Goal: Task Accomplishment & Management: Use online tool/utility

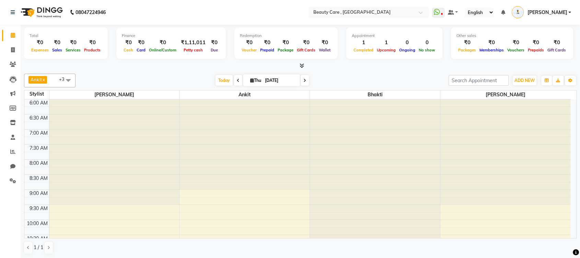
click at [559, 13] on span "[PERSON_NAME]" at bounding box center [547, 12] width 40 height 7
click at [535, 47] on link "Sign out" at bounding box center [535, 49] width 63 height 11
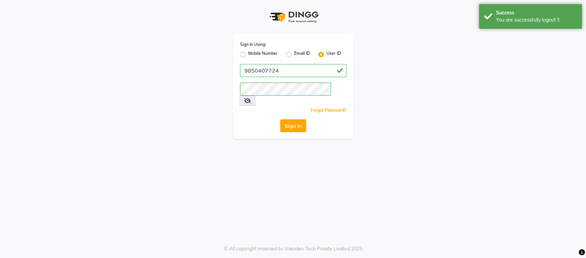
click at [248, 54] on label "Mobile Number" at bounding box center [263, 54] width 30 height 8
click at [248, 54] on input "Mobile Number" at bounding box center [250, 52] width 4 height 4
radio input "true"
radio input "false"
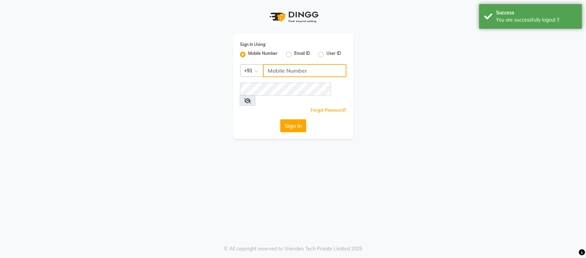
click at [276, 68] on input "Username" at bounding box center [304, 70] width 83 height 13
type input "9850407724"
click at [294, 119] on button "Sign In" at bounding box center [293, 125] width 26 height 13
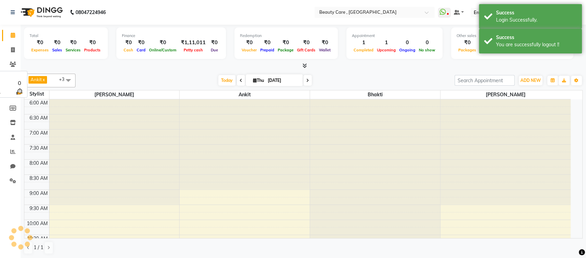
select select "en"
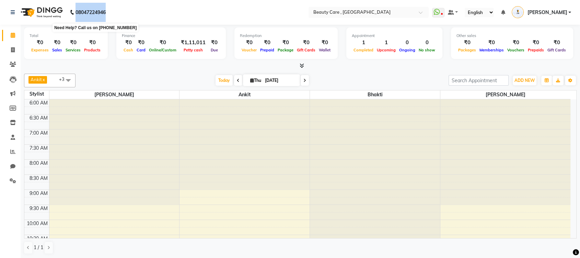
drag, startPoint x: 111, startPoint y: 11, endPoint x: 71, endPoint y: 12, distance: 40.1
click at [71, 12] on div "[PHONE_NUMBER] Need Help? Call us on [PHONE_NUMBER]" at bounding box center [57, 12] width 105 height 19
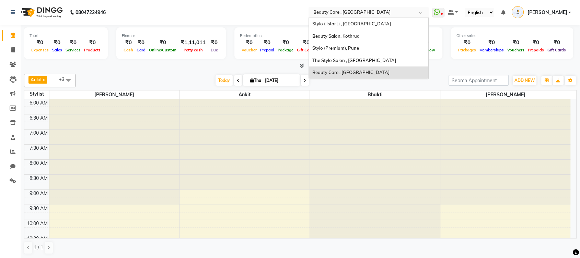
click at [341, 14] on input "text" at bounding box center [361, 12] width 99 height 7
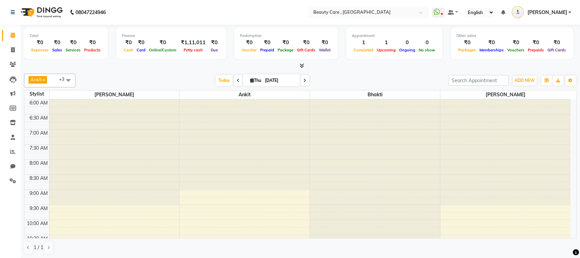
click at [321, 13] on nav "08047224946 Select Location × Beauty Care , [GEOGRAPHIC_DATA] WhatsApp Status ✕…" at bounding box center [290, 12] width 580 height 25
drag, startPoint x: 29, startPoint y: 35, endPoint x: 42, endPoint y: 35, distance: 12.7
click at [42, 35] on div "Total ₹0 Expenses ₹0 Sales ₹0 Services ₹0 Products" at bounding box center [66, 43] width 84 height 32
drag, startPoint x: 30, startPoint y: 52, endPoint x: 48, endPoint y: 53, distance: 18.2
click at [48, 53] on div "Expenses" at bounding box center [40, 49] width 21 height 7
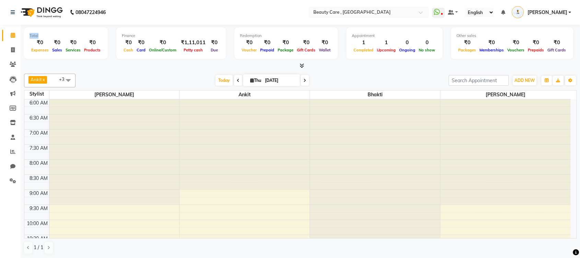
drag, startPoint x: 27, startPoint y: 34, endPoint x: 41, endPoint y: 35, distance: 13.8
click at [41, 35] on div "Total ₹0 Expenses ₹0 Sales ₹0 Services ₹0 Products" at bounding box center [66, 43] width 84 height 32
drag, startPoint x: 29, startPoint y: 51, endPoint x: 48, endPoint y: 55, distance: 19.2
click at [48, 55] on div "Total ₹0 Expenses ₹0 Sales ₹0 Services ₹0 Products" at bounding box center [66, 43] width 84 height 32
drag, startPoint x: 52, startPoint y: 52, endPoint x: 62, endPoint y: 52, distance: 9.6
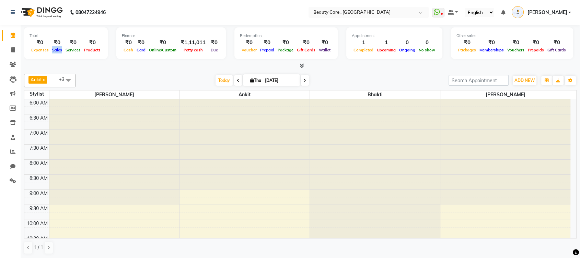
click at [62, 52] on span "Sales" at bounding box center [56, 50] width 13 height 5
drag, startPoint x: 63, startPoint y: 52, endPoint x: 77, endPoint y: 53, distance: 13.7
click at [77, 53] on div "Services" at bounding box center [73, 49] width 19 height 7
drag, startPoint x: 81, startPoint y: 48, endPoint x: 102, endPoint y: 50, distance: 21.0
click at [102, 50] on div "Total ₹0 Expenses ₹0 Sales ₹0 Services ₹0 Products" at bounding box center [66, 43] width 84 height 32
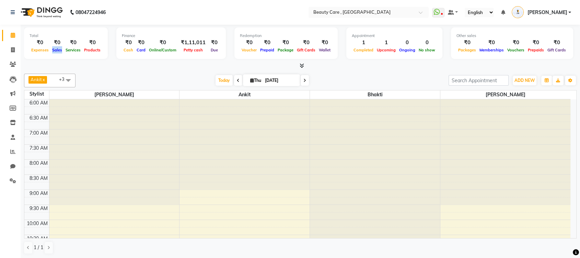
drag, startPoint x: 52, startPoint y: 52, endPoint x: 61, endPoint y: 52, distance: 9.6
click at [61, 52] on span "Sales" at bounding box center [56, 50] width 13 height 5
drag, startPoint x: 119, startPoint y: 36, endPoint x: 149, endPoint y: 34, distance: 29.2
click at [149, 34] on div "Finance ₹0 Cash ₹0 Card ₹0 Online/Custom ₹1,11,011 [PERSON_NAME] cash ₹0 Due" at bounding box center [170, 43] width 109 height 32
drag, startPoint x: 121, startPoint y: 51, endPoint x: 134, endPoint y: 51, distance: 13.4
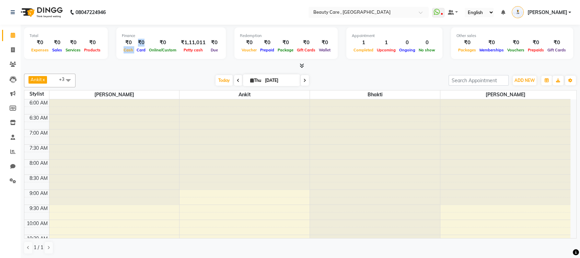
click at [134, 51] on div "₹0 Cash ₹0 Card ₹0 Online/Custom ₹1,11,011 [PERSON_NAME] cash ₹0 Due" at bounding box center [171, 46] width 98 height 15
click at [139, 54] on div "Finance ₹0 Cash ₹0 Card ₹0 Online/Custom ₹1,11,011 [PERSON_NAME] cash ₹0 Due" at bounding box center [170, 43] width 109 height 32
drag, startPoint x: 133, startPoint y: 51, endPoint x: 144, endPoint y: 50, distance: 10.6
click at [144, 50] on span "Card" at bounding box center [141, 50] width 12 height 5
drag, startPoint x: 147, startPoint y: 50, endPoint x: 173, endPoint y: 49, distance: 26.5
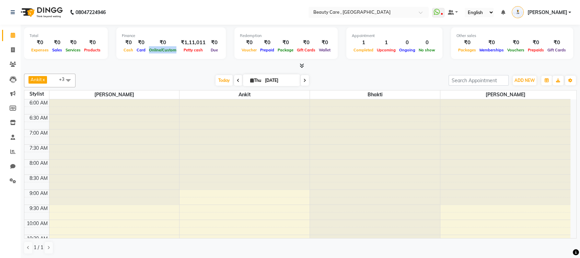
click at [173, 49] on span "Online/Custom" at bounding box center [162, 50] width 31 height 5
drag, startPoint x: 181, startPoint y: 52, endPoint x: 200, endPoint y: 53, distance: 18.9
click at [200, 53] on div "Petty cash" at bounding box center [193, 49] width 30 height 7
drag, startPoint x: 205, startPoint y: 51, endPoint x: 217, endPoint y: 50, distance: 11.7
click at [217, 50] on div "Finance ₹0 Cash ₹0 Card ₹0 Online/Custom ₹1,11,011 [PERSON_NAME] cash ₹0 Due" at bounding box center [170, 43] width 109 height 32
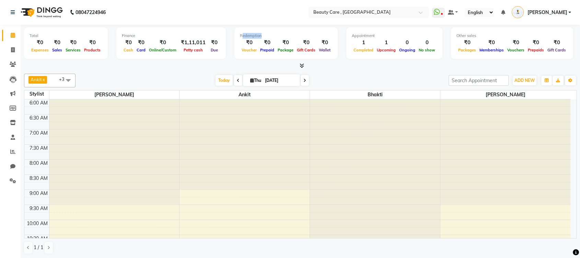
drag, startPoint x: 235, startPoint y: 37, endPoint x: 254, endPoint y: 36, distance: 19.3
click at [254, 36] on div "Redemption ₹0 Voucher ₹0 Prepaid ₹0 Package ₹0 Gift Cards ₹0 Wallet" at bounding box center [285, 43] width 103 height 32
click at [234, 36] on div "Redemption ₹0 Voucher ₹0 Prepaid ₹0 Package ₹0 Gift Cards ₹0 Wallet" at bounding box center [285, 43] width 103 height 32
drag, startPoint x: 232, startPoint y: 36, endPoint x: 334, endPoint y: 58, distance: 105.3
click at [334, 58] on div "Total ₹0 Expenses ₹0 Sales ₹0 Services ₹0 Products Finance ₹0 Cash ₹0 Card ₹0 O…" at bounding box center [300, 44] width 552 height 34
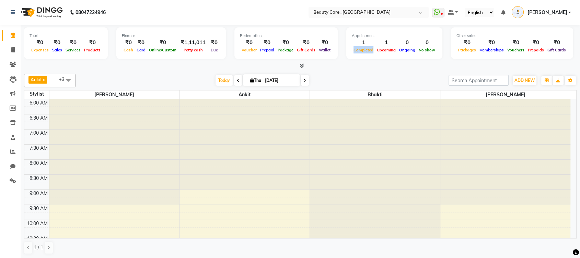
drag, startPoint x: 347, startPoint y: 50, endPoint x: 369, endPoint y: 52, distance: 21.7
click at [369, 52] on div "1 Completed 1 Upcoming 0 Ongoing 0 No show" at bounding box center [394, 46] width 85 height 15
click at [387, 52] on span "Upcoming" at bounding box center [386, 50] width 22 height 5
drag, startPoint x: 387, startPoint y: 52, endPoint x: 376, endPoint y: 52, distance: 11.3
click at [376, 52] on div "Upcoming" at bounding box center [386, 49] width 22 height 7
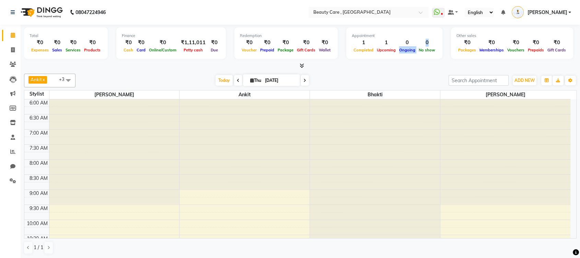
drag, startPoint x: 392, startPoint y: 50, endPoint x: 411, endPoint y: 50, distance: 18.5
click at [411, 50] on div "1 Completed 1 Upcoming 0 Ongoing 0 No show" at bounding box center [394, 46] width 85 height 15
drag, startPoint x: 432, startPoint y: 51, endPoint x: 411, endPoint y: 53, distance: 21.3
click at [411, 53] on div "Appointment 1 Completed 1 Upcoming 0 Ongoing 0 No show" at bounding box center [394, 43] width 96 height 32
drag, startPoint x: 448, startPoint y: 36, endPoint x: 477, endPoint y: 38, distance: 29.2
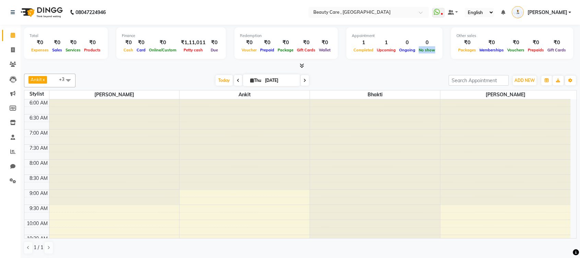
click at [477, 38] on div "Other sales ₹0 Packages ₹0 Memberships ₹0 Vouchers ₹0 Prepaids ₹0 Gift Cards" at bounding box center [512, 43] width 122 height 32
drag, startPoint x: 506, startPoint y: 53, endPoint x: 494, endPoint y: 64, distance: 16.3
click at [494, 64] on div "Total ₹0 Expenses ₹0 Sales ₹0 Services ₹0 Products Finance ₹0 Cash ₹0 Card ₹0 O…" at bounding box center [300, 47] width 552 height 45
drag, startPoint x: 446, startPoint y: 36, endPoint x: 559, endPoint y: 47, distance: 113.1
click at [559, 47] on div "Other sales ₹0 Packages ₹0 Memberships ₹0 Vouchers ₹0 Prepaids ₹0 Gift Cards" at bounding box center [512, 43] width 122 height 32
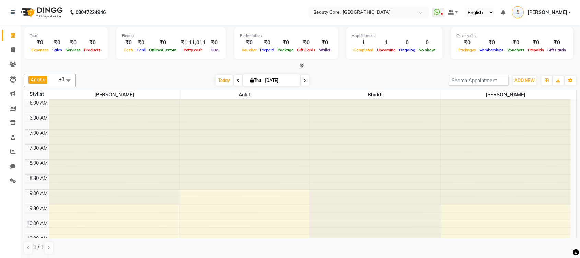
click at [302, 66] on icon at bounding box center [301, 65] width 4 height 5
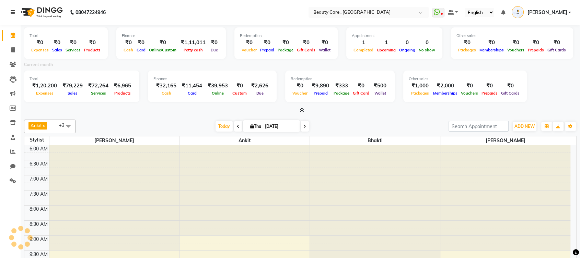
click at [12, 14] on icon at bounding box center [13, 12] width 4 height 5
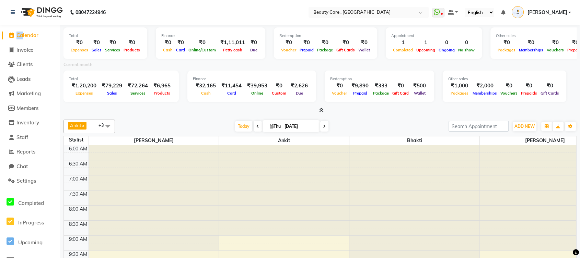
drag, startPoint x: 10, startPoint y: 40, endPoint x: 21, endPoint y: 29, distance: 15.5
click at [21, 29] on li "Calendar" at bounding box center [30, 35] width 60 height 15
click at [14, 14] on icon at bounding box center [13, 12] width 4 height 5
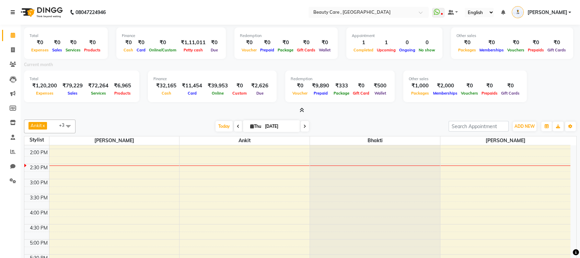
scroll to position [237, 0]
click at [148, 128] on div "[DATE] [DATE]" at bounding box center [262, 126] width 366 height 10
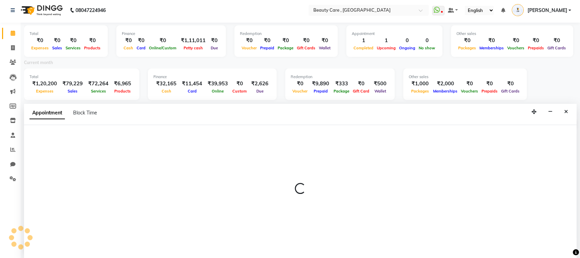
scroll to position [2, 0]
select select "35489"
select select "tentative"
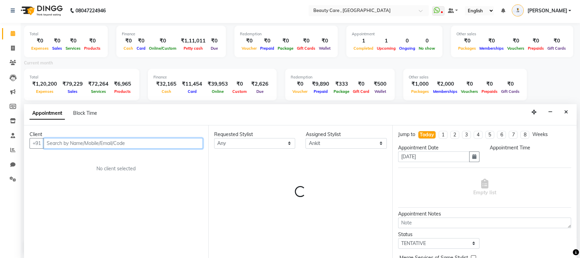
select select "900"
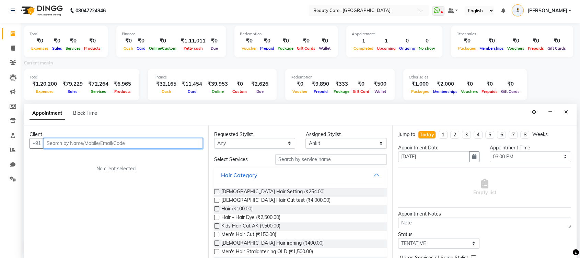
click at [125, 143] on input "text" at bounding box center [123, 143] width 159 height 11
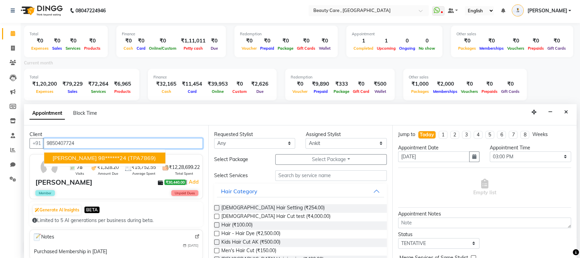
click at [128, 155] on span "(TPA7869)" at bounding box center [142, 158] width 28 height 7
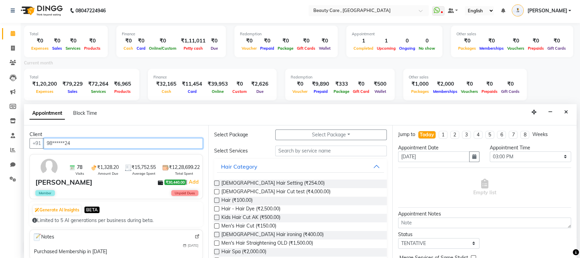
scroll to position [25, 0]
type input "98******24"
click at [294, 147] on input "text" at bounding box center [331, 150] width 112 height 11
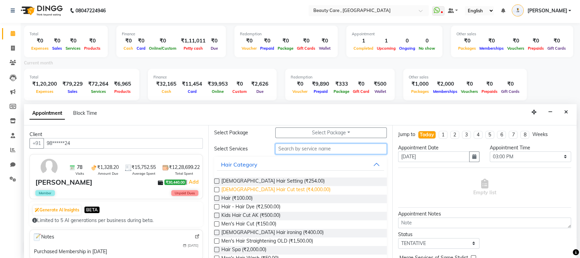
scroll to position [0, 0]
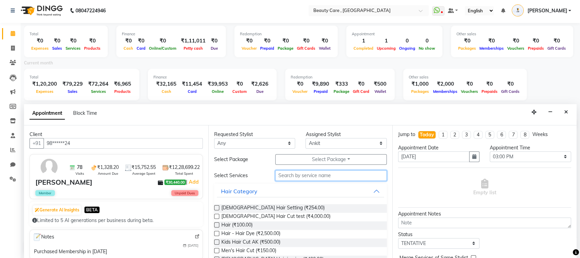
click at [291, 176] on input "text" at bounding box center [331, 175] width 112 height 11
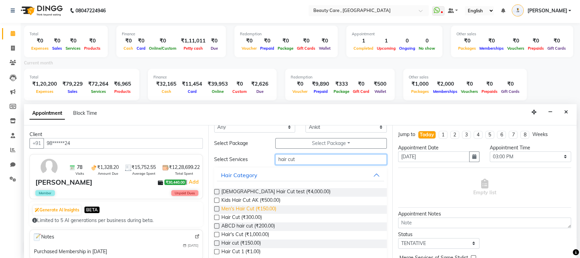
scroll to position [16, 0]
type input "hair cut"
click at [216, 201] on label at bounding box center [216, 200] width 5 height 5
click at [216, 201] on input "checkbox" at bounding box center [216, 201] width 4 height 4
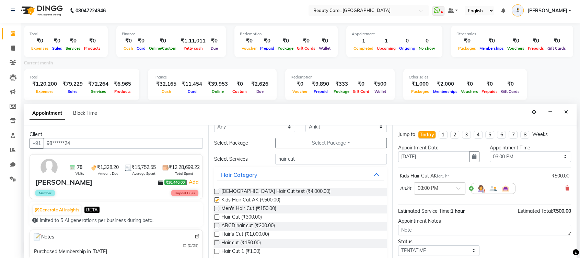
checkbox input "false"
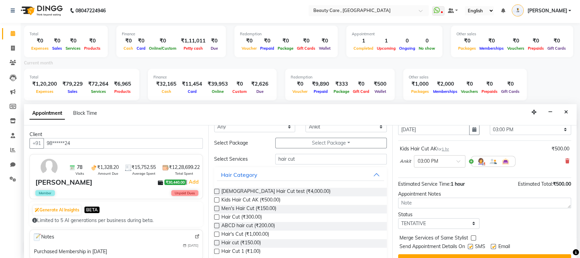
scroll to position [40, 0]
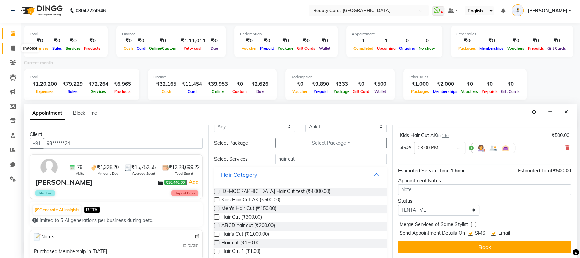
click at [11, 47] on icon at bounding box center [13, 48] width 4 height 5
select select "service"
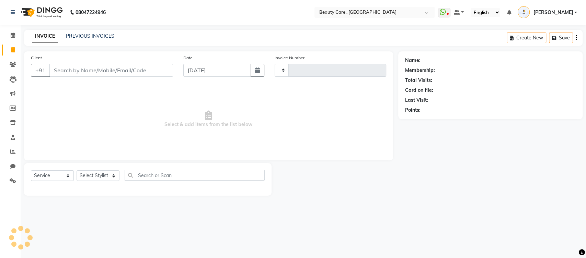
click at [136, 69] on input "Client" at bounding box center [110, 70] width 123 height 13
select select "5646"
type input "2770"
